Goal: Information Seeking & Learning: Learn about a topic

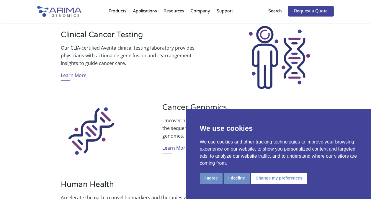
scroll to position [224, 0]
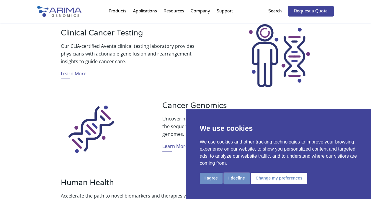
click at [236, 178] on button "I decline" at bounding box center [237, 178] width 26 height 11
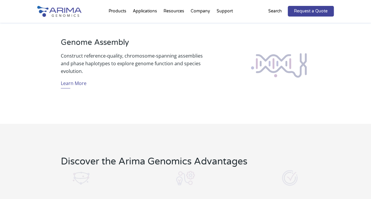
scroll to position [508, 0]
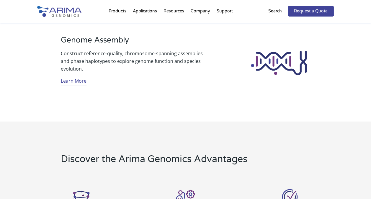
click at [78, 79] on link "Learn More" at bounding box center [74, 81] width 26 height 9
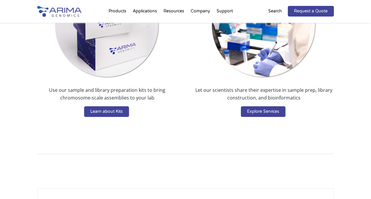
scroll to position [1127, 0]
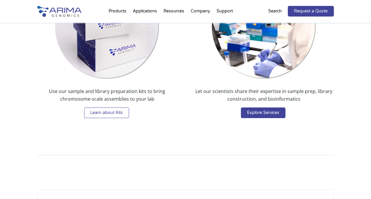
click at [107, 111] on link "Learn about Kits" at bounding box center [106, 112] width 45 height 11
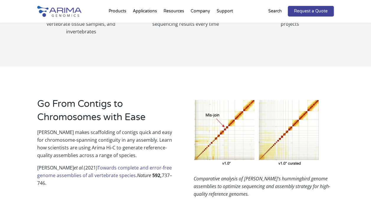
scroll to position [324, 0]
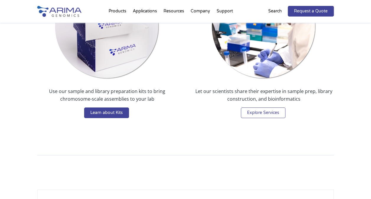
click at [259, 112] on link "Explore Services" at bounding box center [263, 112] width 45 height 11
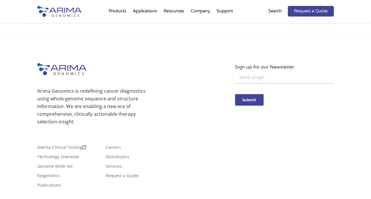
scroll to position [626, 0]
